Goal: Transaction & Acquisition: Book appointment/travel/reservation

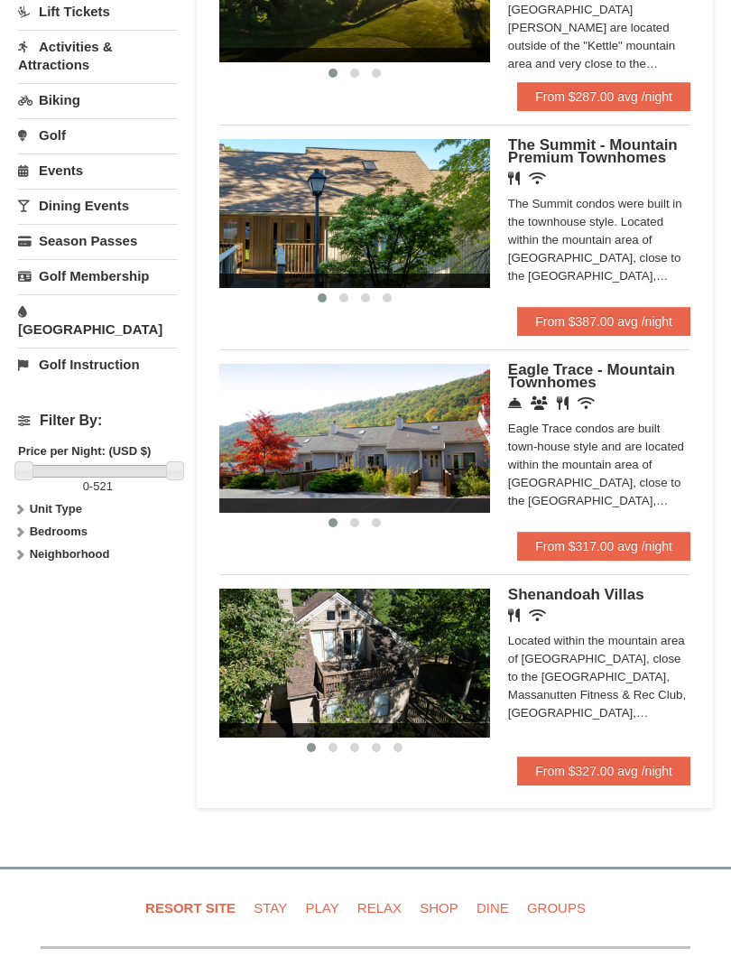
scroll to position [519, 0]
click at [42, 503] on strong "Unit Type" at bounding box center [56, 510] width 52 height 14
click at [35, 562] on strong "Bedrooms" at bounding box center [59, 569] width 58 height 14
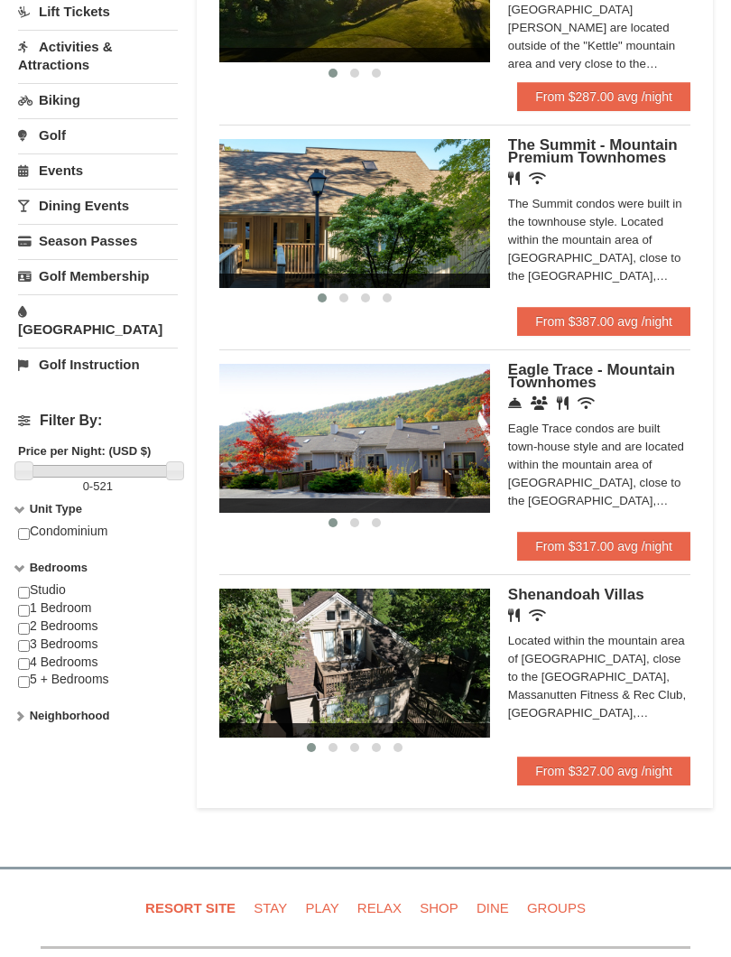
click at [32, 710] on strong "Neighborhood" at bounding box center [70, 717] width 80 height 14
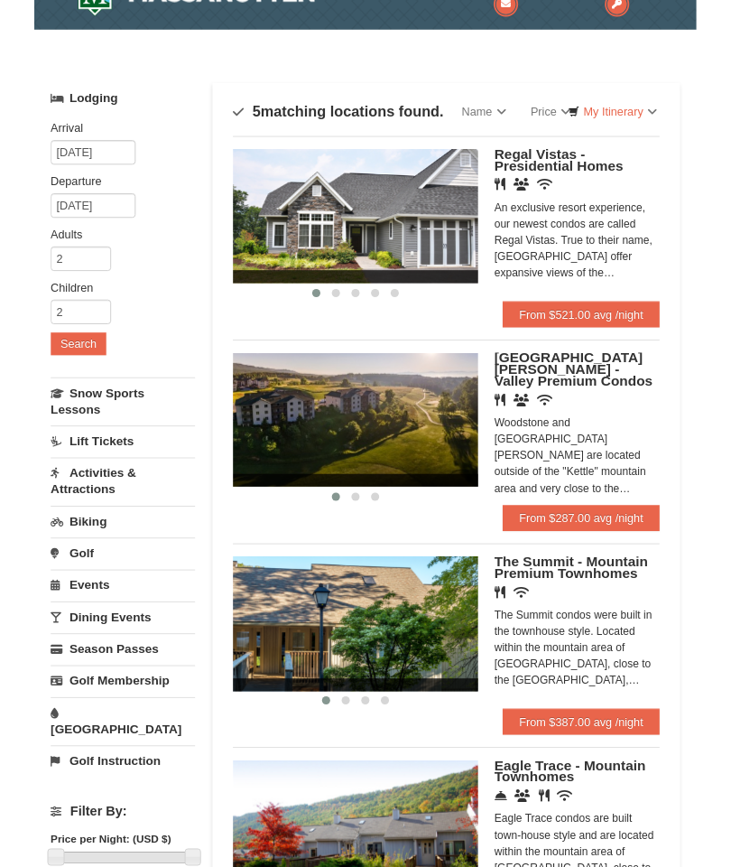
scroll to position [0, 0]
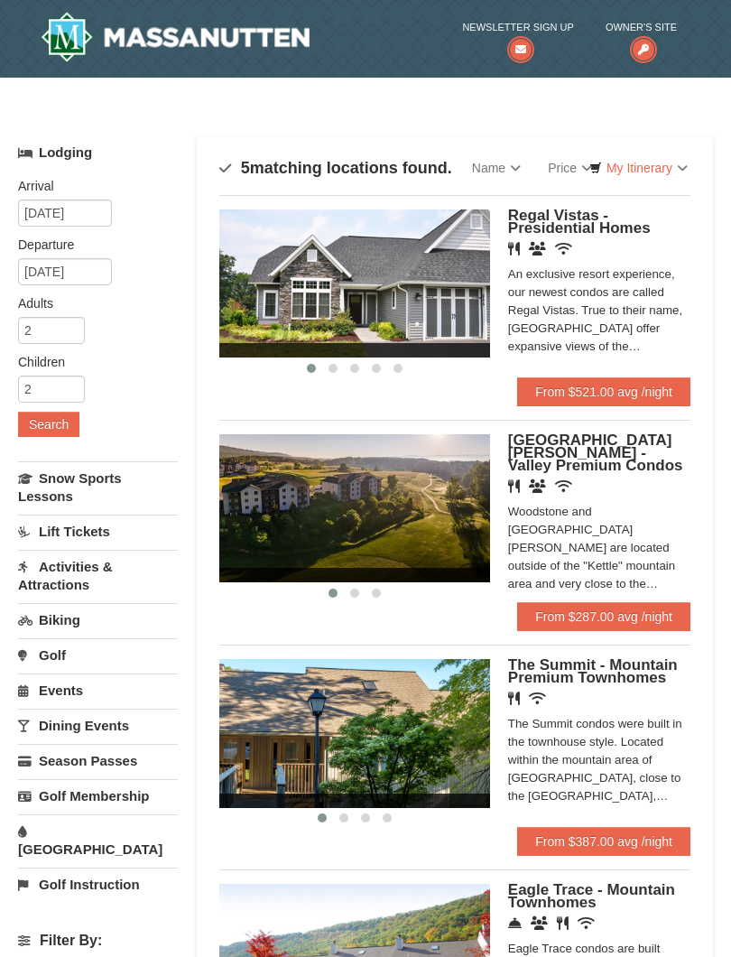
click at [642, 47] on icon at bounding box center [643, 49] width 27 height 27
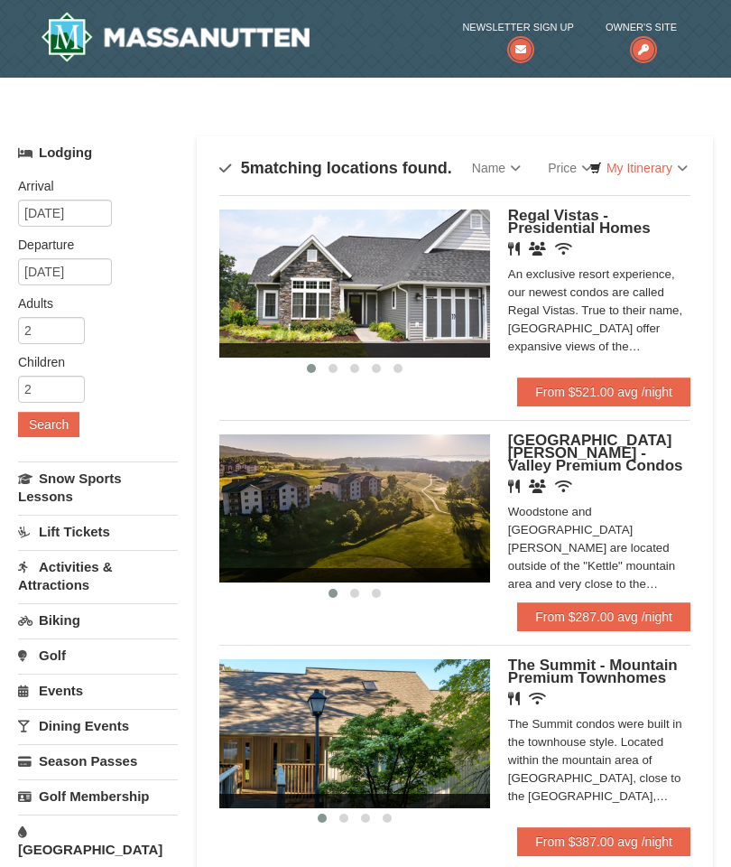
click at [96, 7] on div at bounding box center [168, 39] width 283 height 78
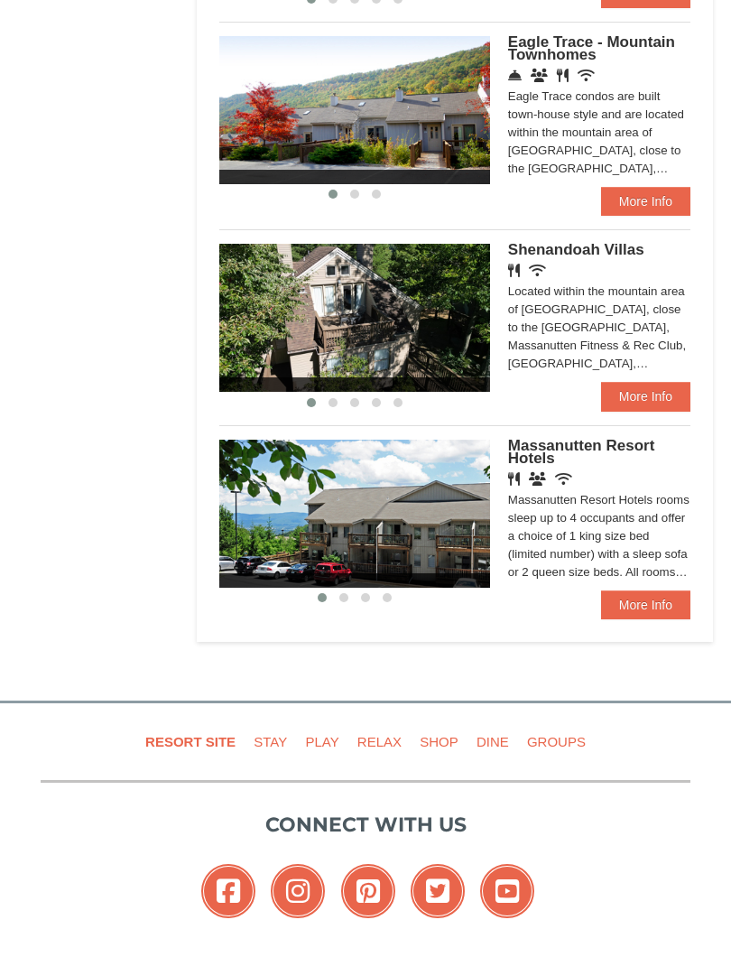
scroll to position [989, 0]
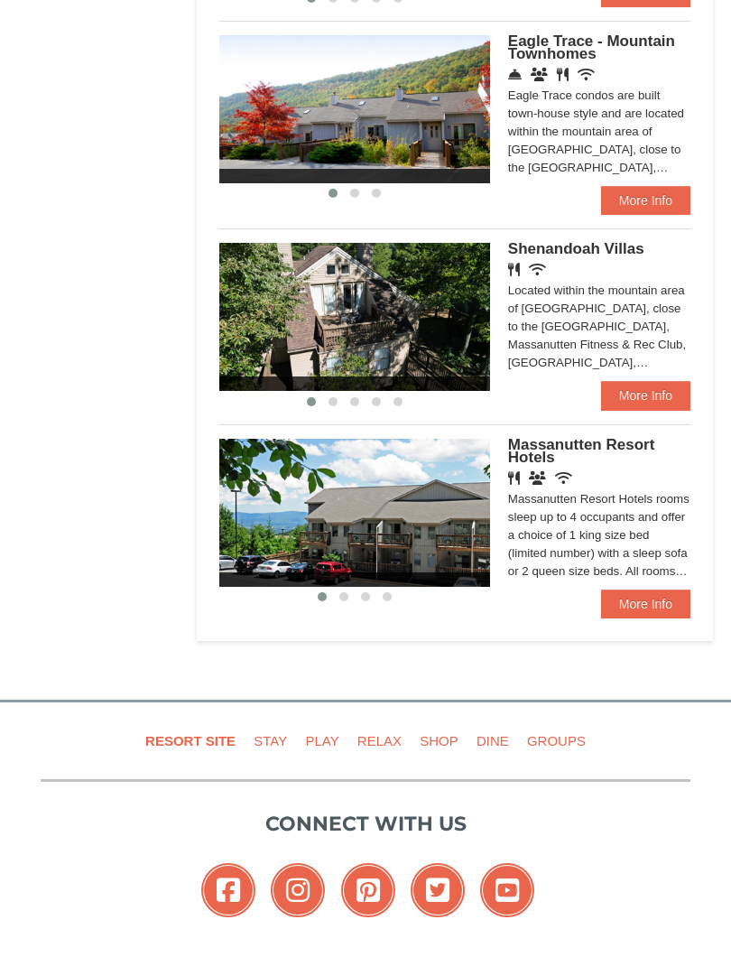
click at [634, 608] on link "More Info" at bounding box center [645, 622] width 89 height 29
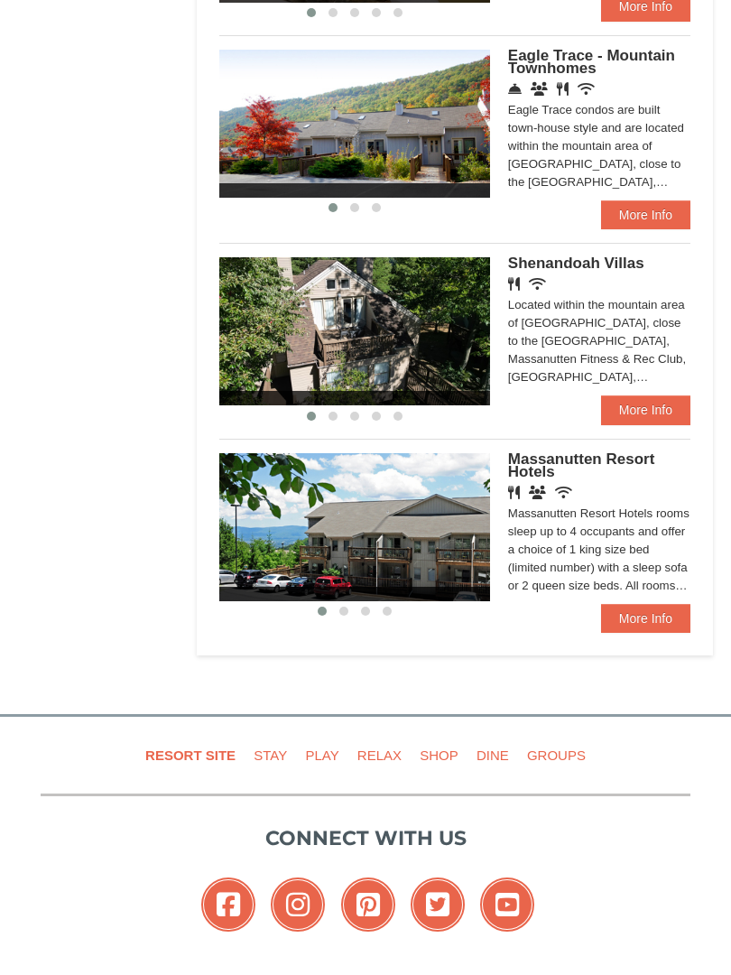
scroll to position [956, 0]
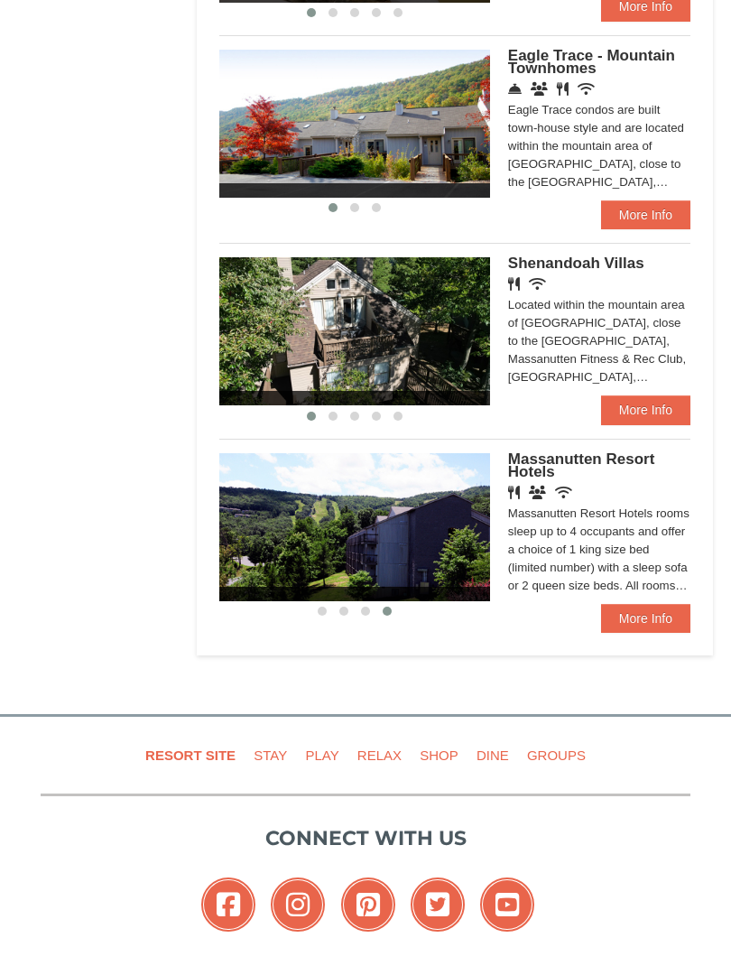
click at [626, 640] on link "More Info" at bounding box center [645, 654] width 89 height 29
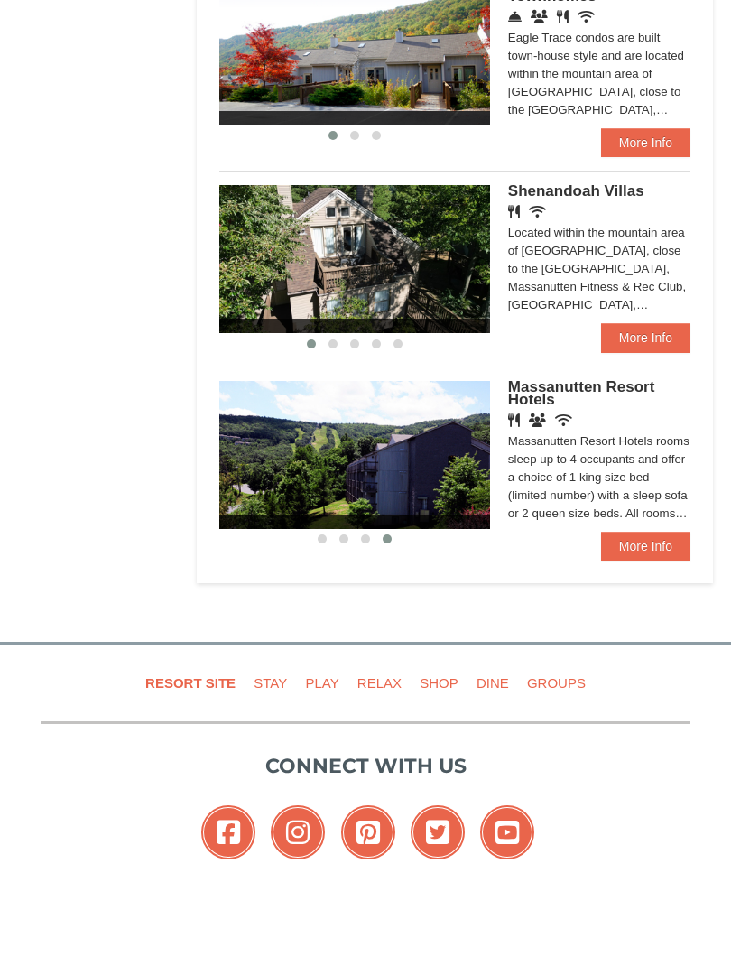
click at [624, 640] on link "More Info" at bounding box center [645, 654] width 89 height 29
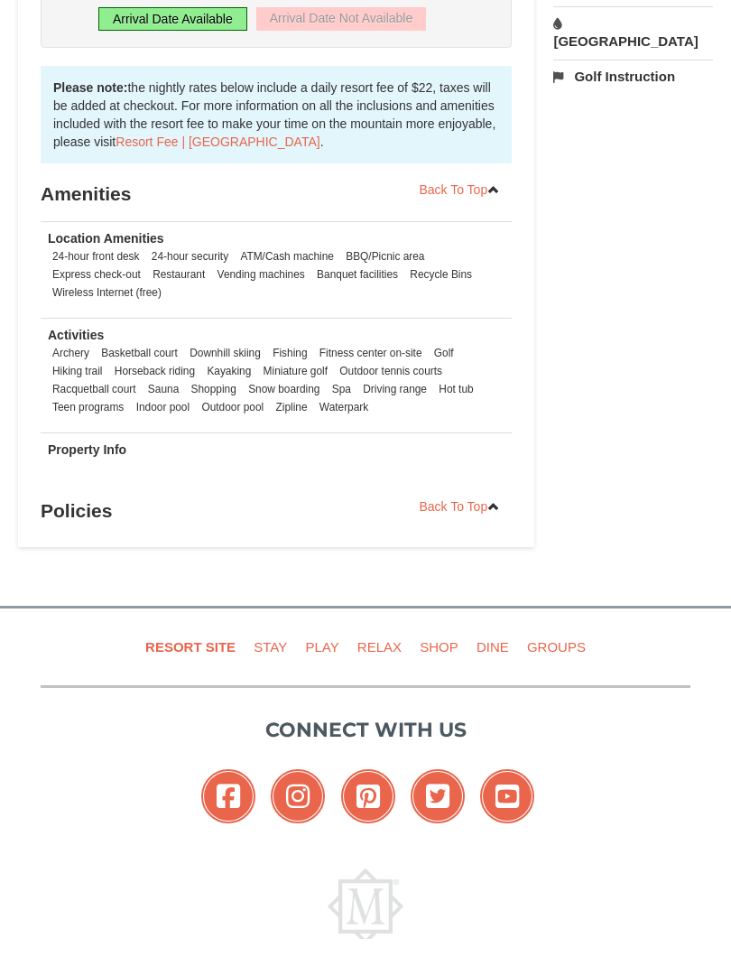
scroll to position [842, 0]
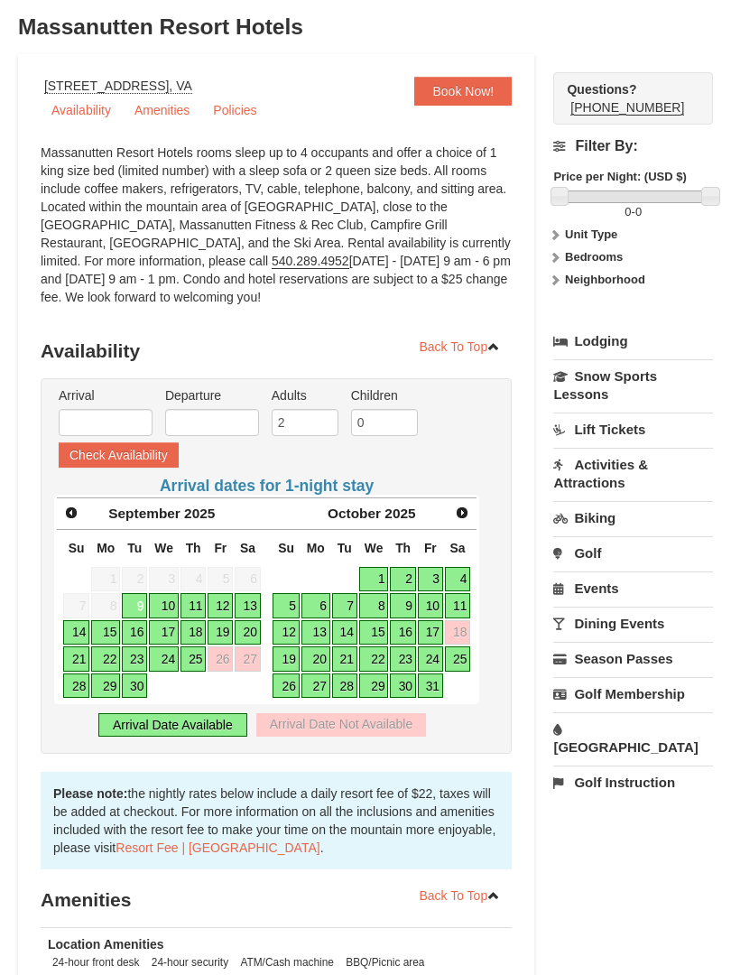
scroll to position [135, 0]
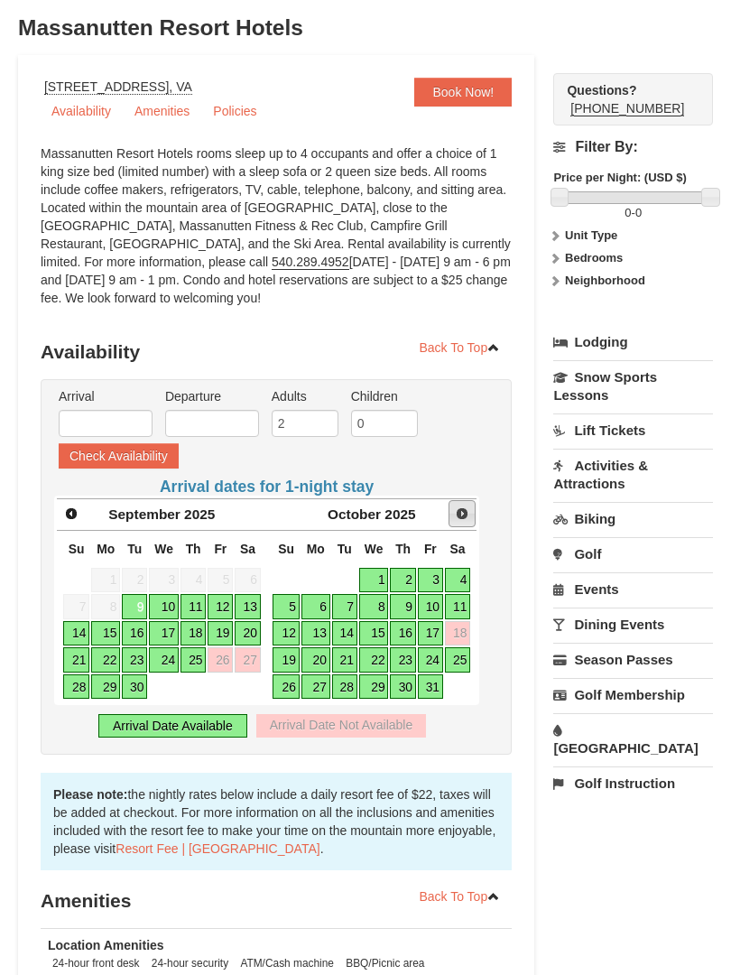
click at [455, 515] on span "Next" at bounding box center [462, 514] width 14 height 14
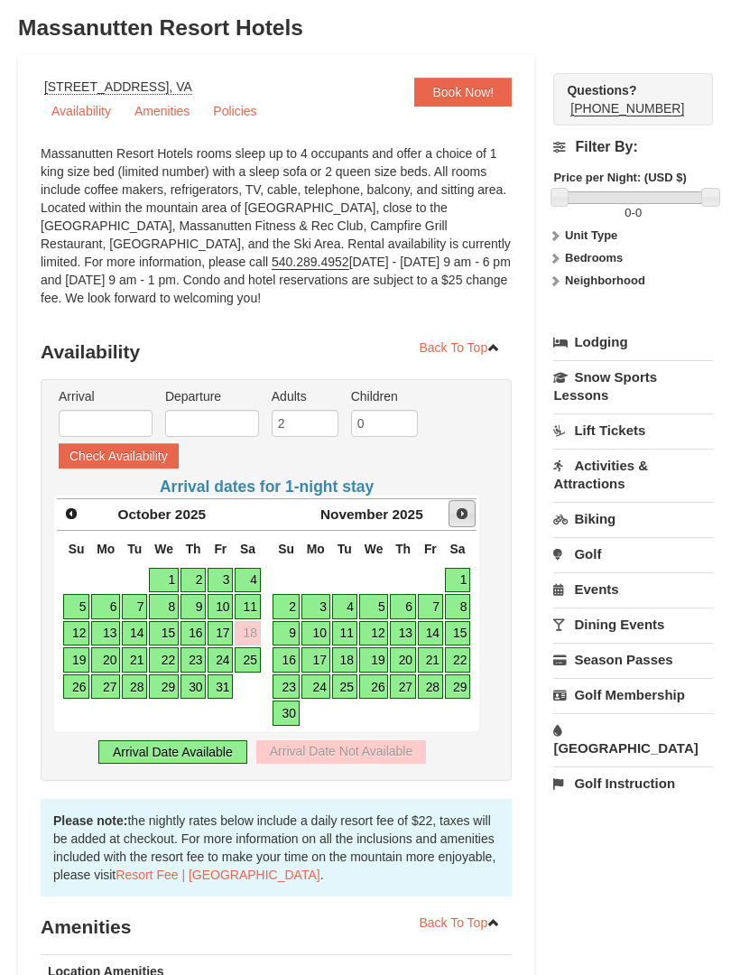
click at [453, 508] on link "Next" at bounding box center [462, 513] width 27 height 27
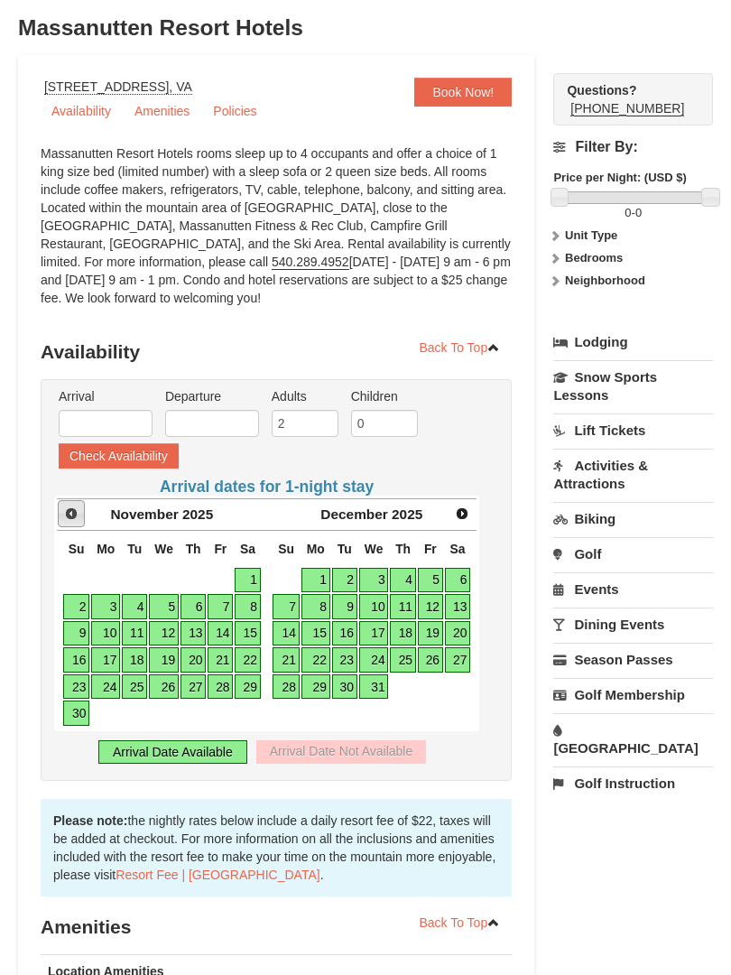
click at [75, 517] on span "Prev" at bounding box center [71, 514] width 14 height 14
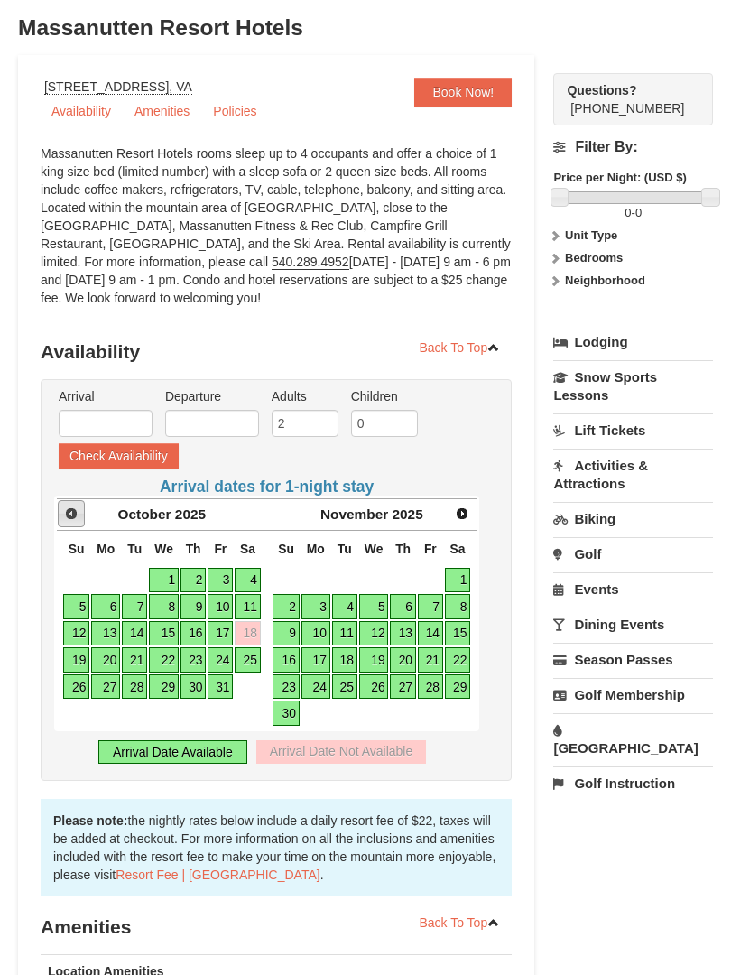
click at [72, 511] on span "Prev" at bounding box center [71, 514] width 14 height 14
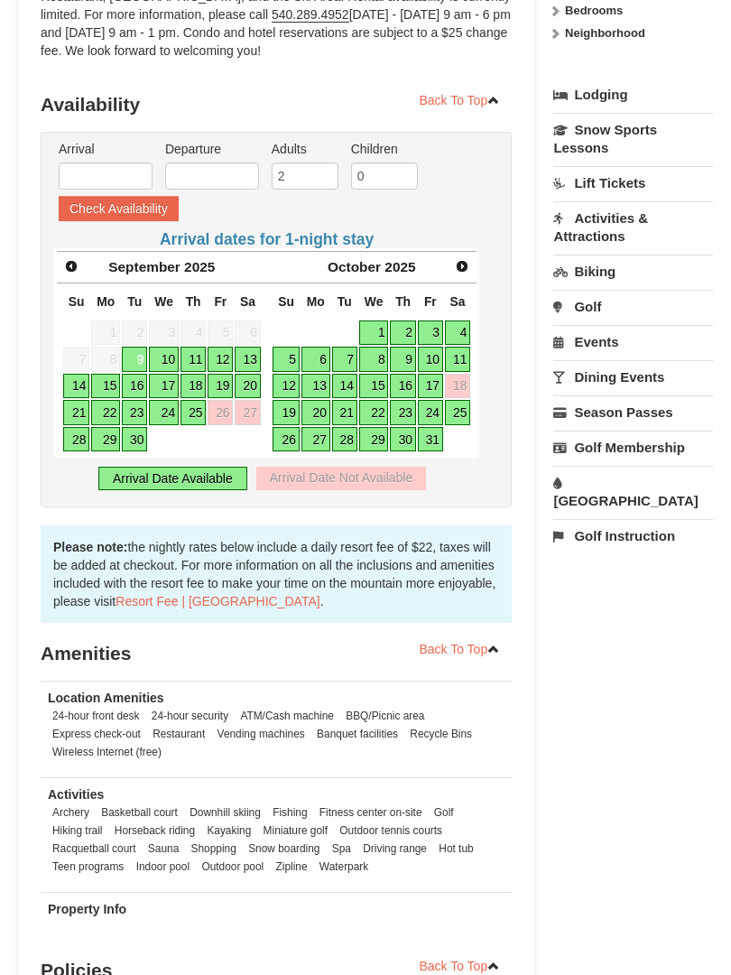
scroll to position [377, 0]
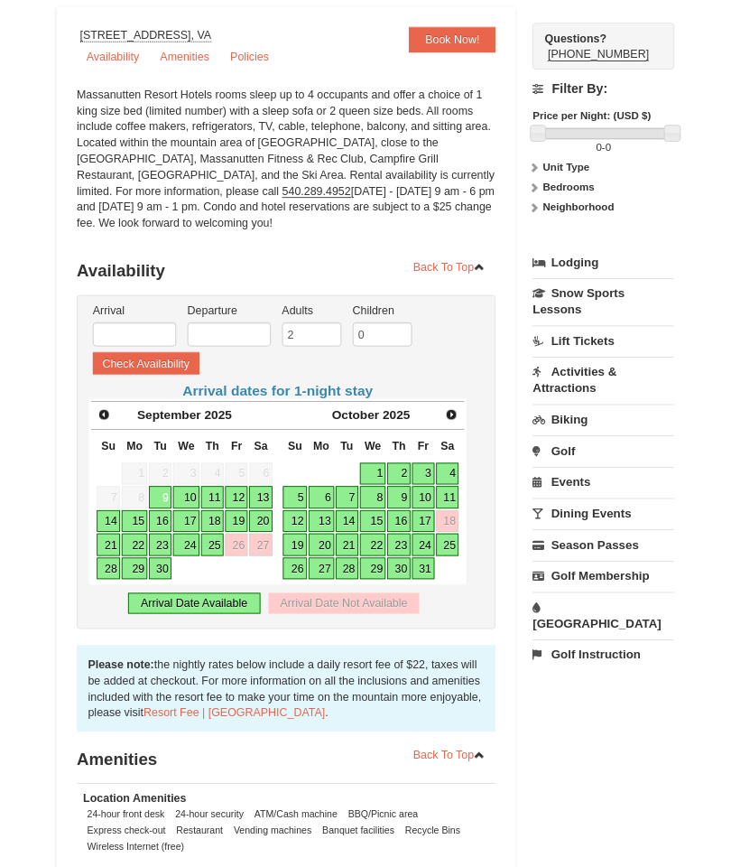
scroll to position [182, 0]
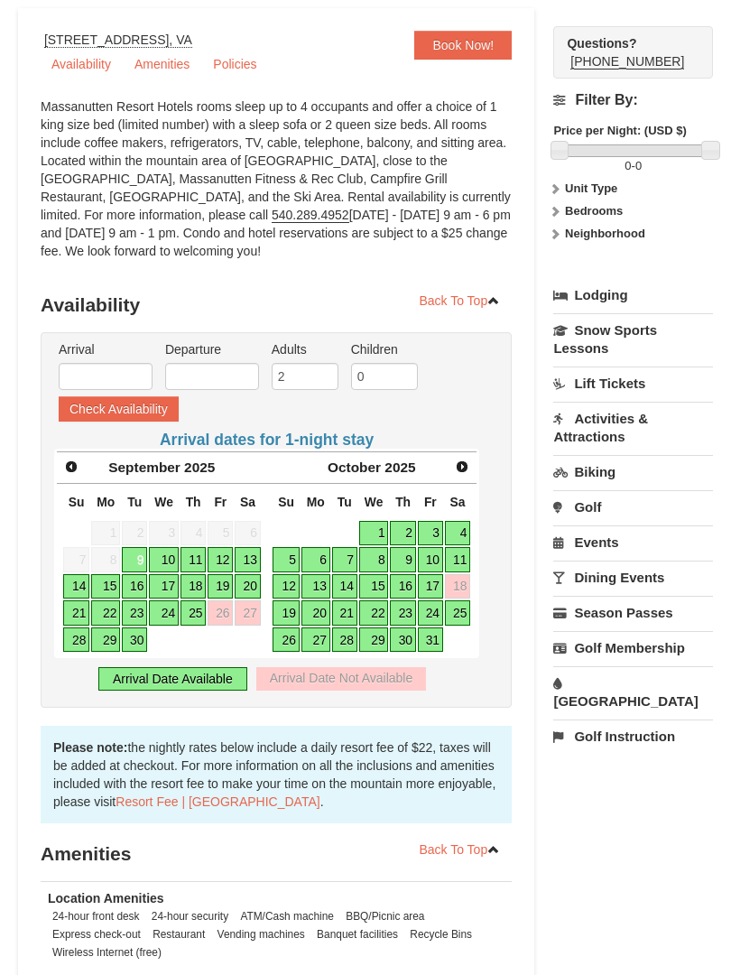
click at [219, 584] on link "19" at bounding box center [220, 587] width 25 height 25
type input "[DATE]"
click at [245, 588] on link "20" at bounding box center [247, 587] width 25 height 25
type input "[DATE]"
click at [382, 369] on input "0" at bounding box center [384, 377] width 67 height 27
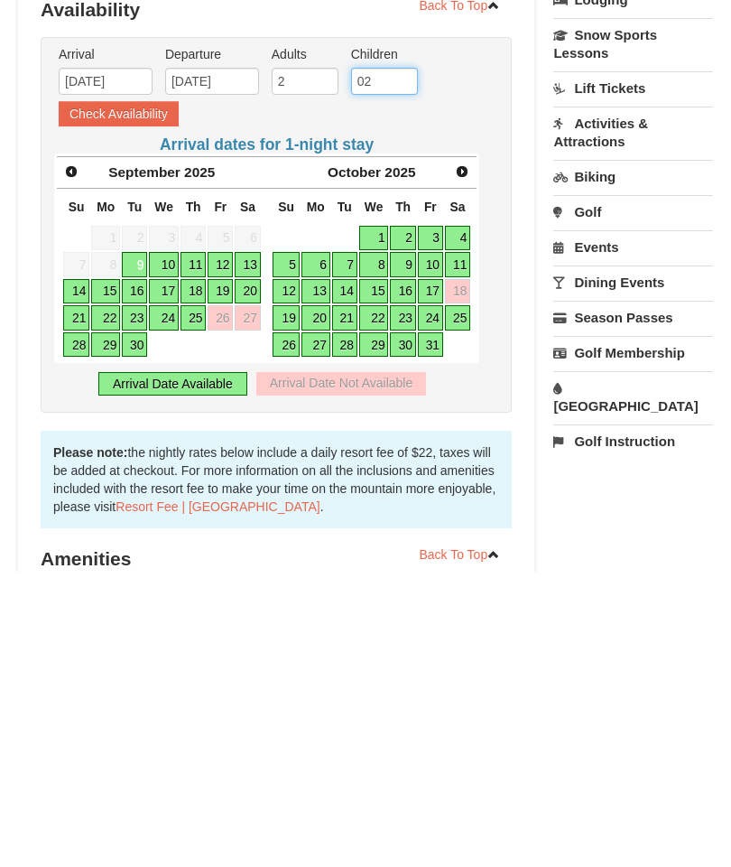
type input "02"
click at [112, 397] on button "Check Availability" at bounding box center [119, 409] width 120 height 25
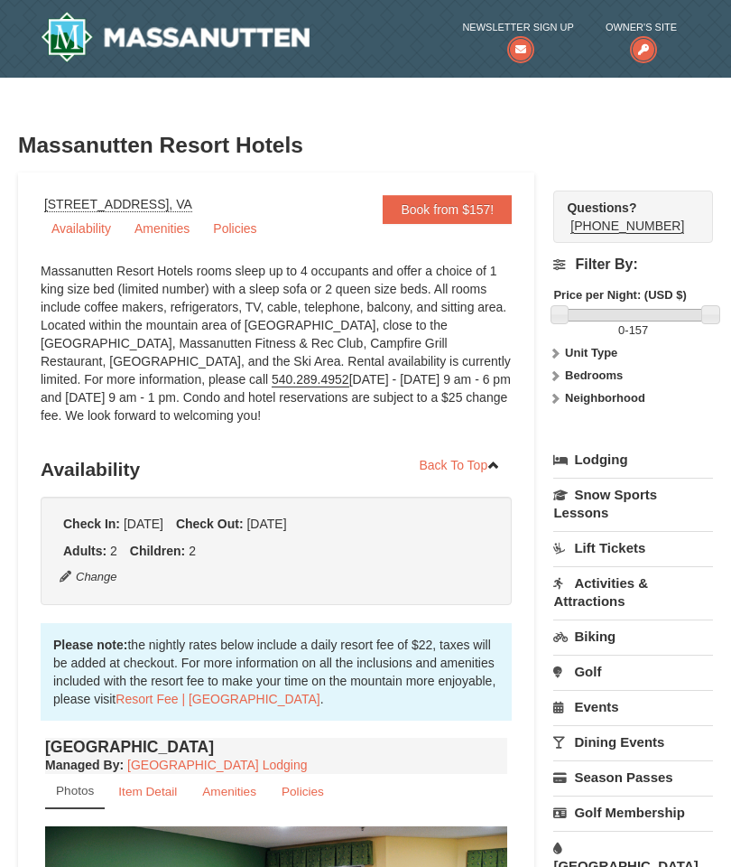
click at [647, 38] on icon at bounding box center [643, 49] width 27 height 27
click at [646, 44] on icon at bounding box center [643, 49] width 27 height 27
